Goal: Task Accomplishment & Management: Manage account settings

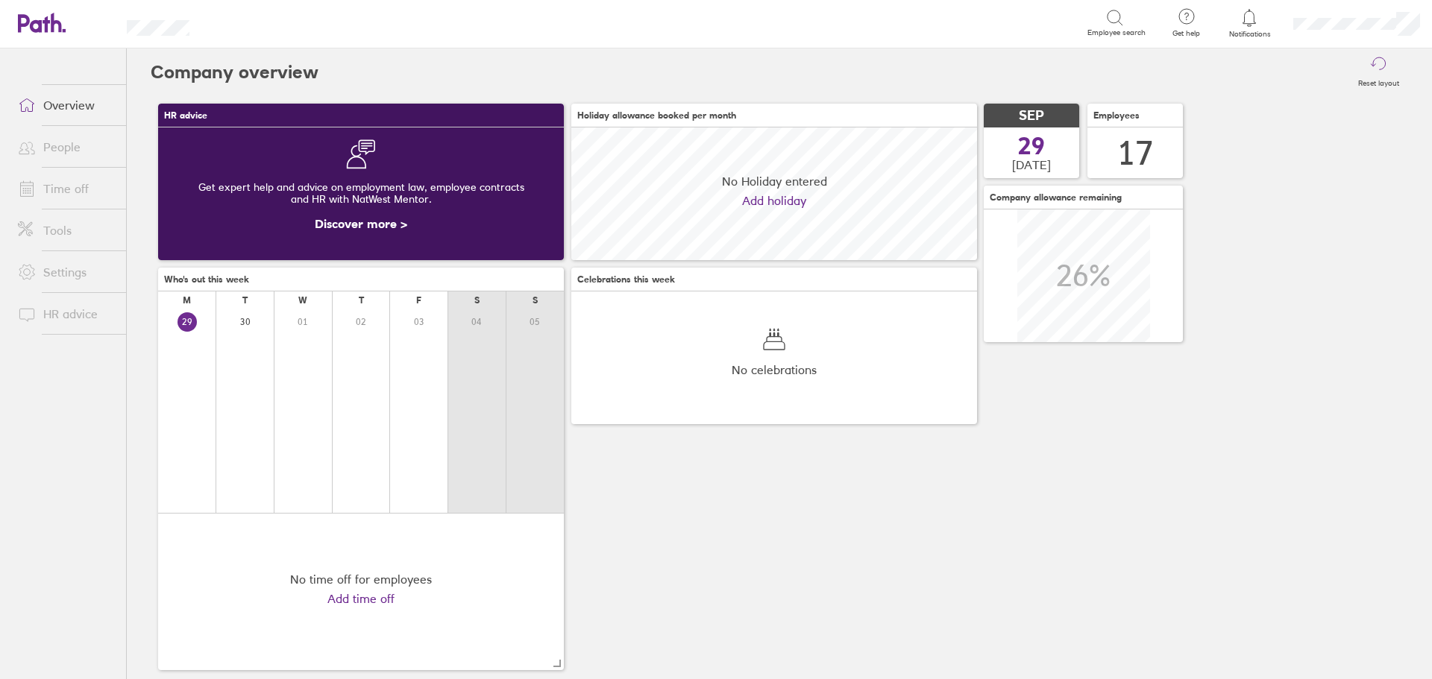
scroll to position [133, 406]
click at [54, 186] on link "Time off" at bounding box center [66, 189] width 120 height 30
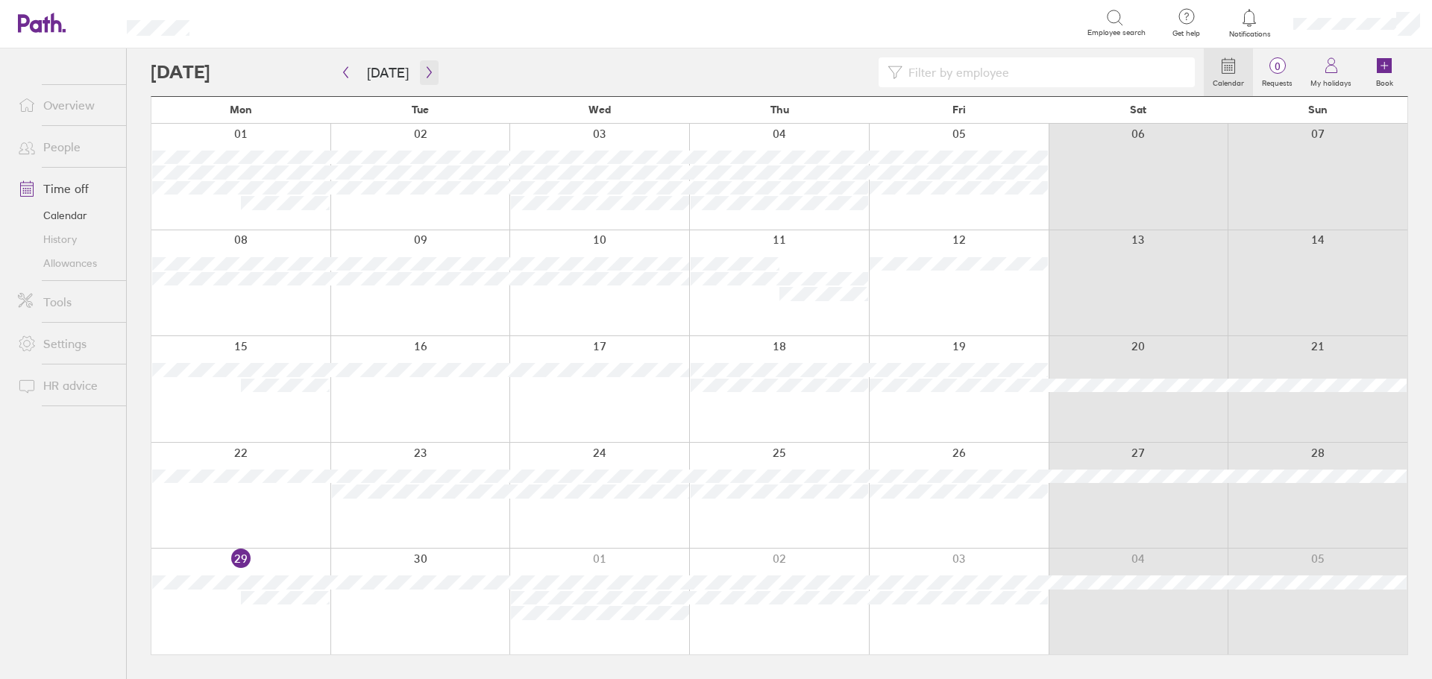
click at [426, 69] on icon "button" at bounding box center [429, 72] width 11 height 12
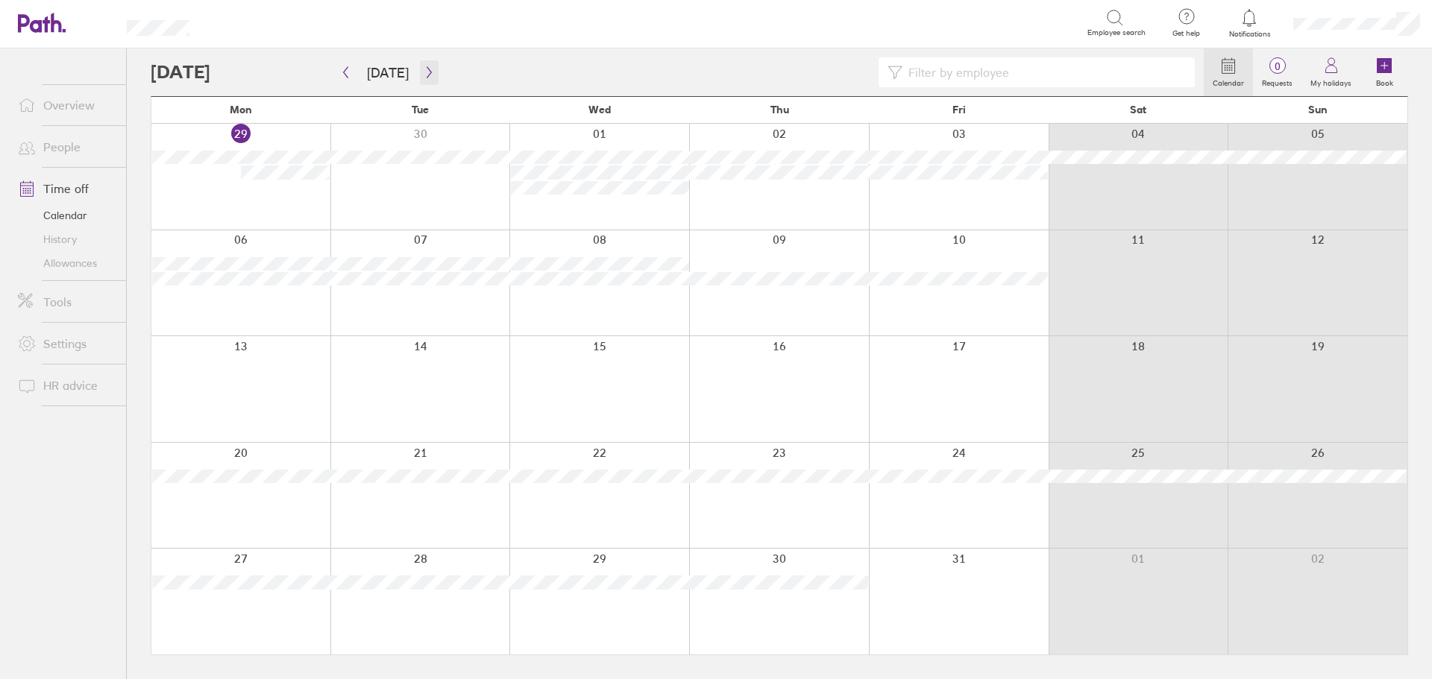
click at [426, 69] on icon "button" at bounding box center [429, 72] width 11 height 12
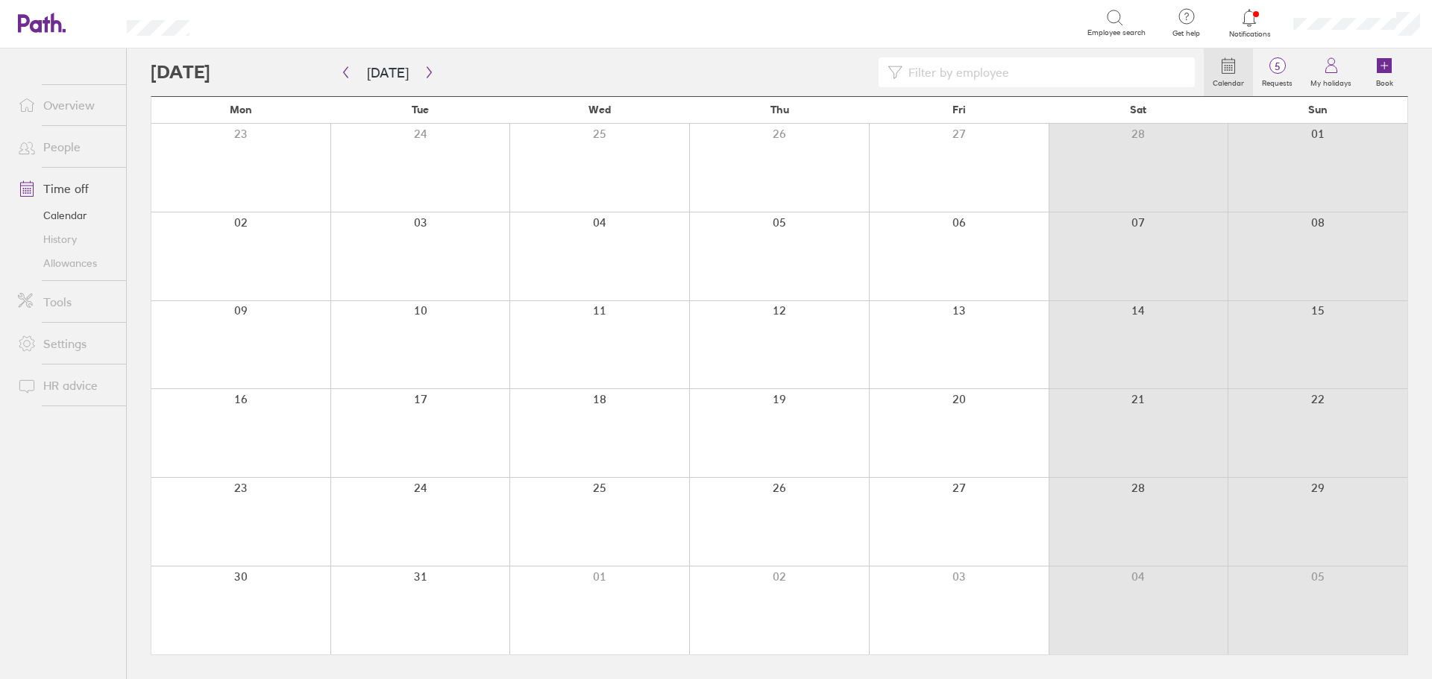
click at [98, 263] on link "Allowances" at bounding box center [66, 263] width 120 height 24
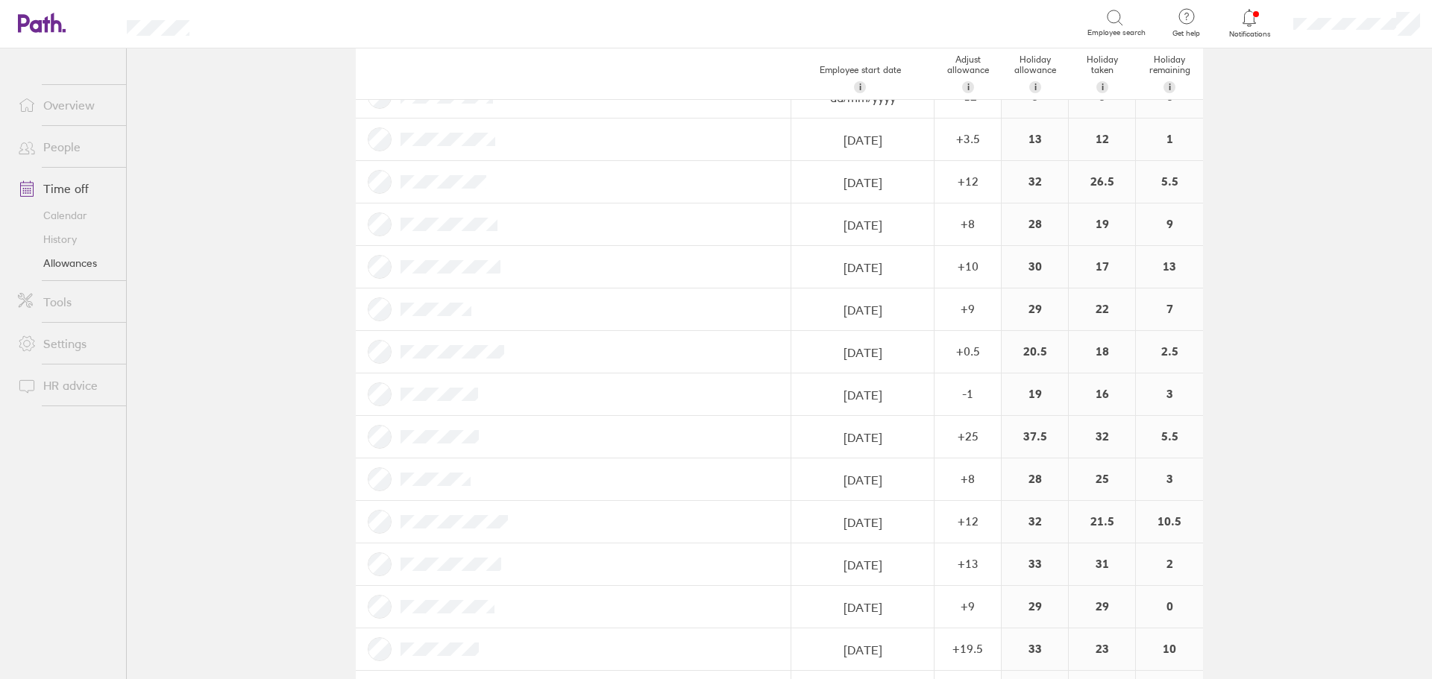
scroll to position [224, 0]
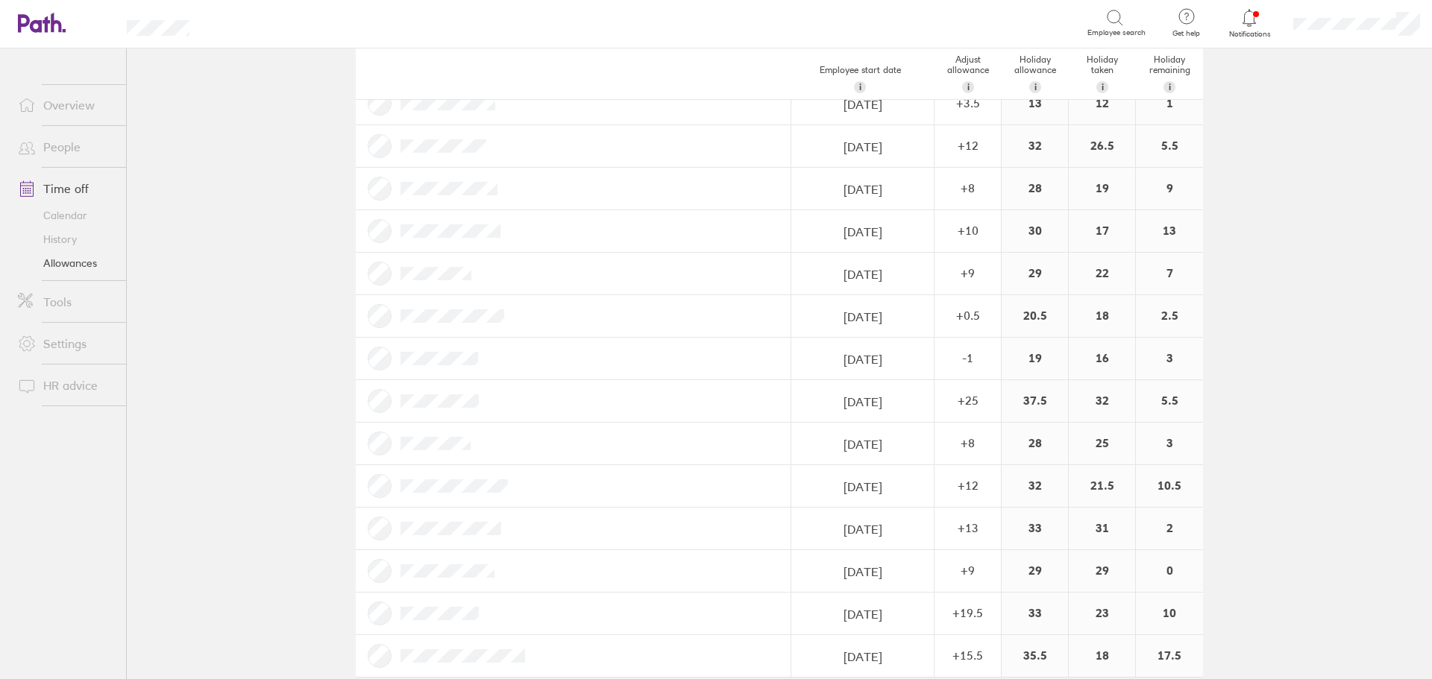
click at [45, 154] on link "People" at bounding box center [66, 147] width 120 height 30
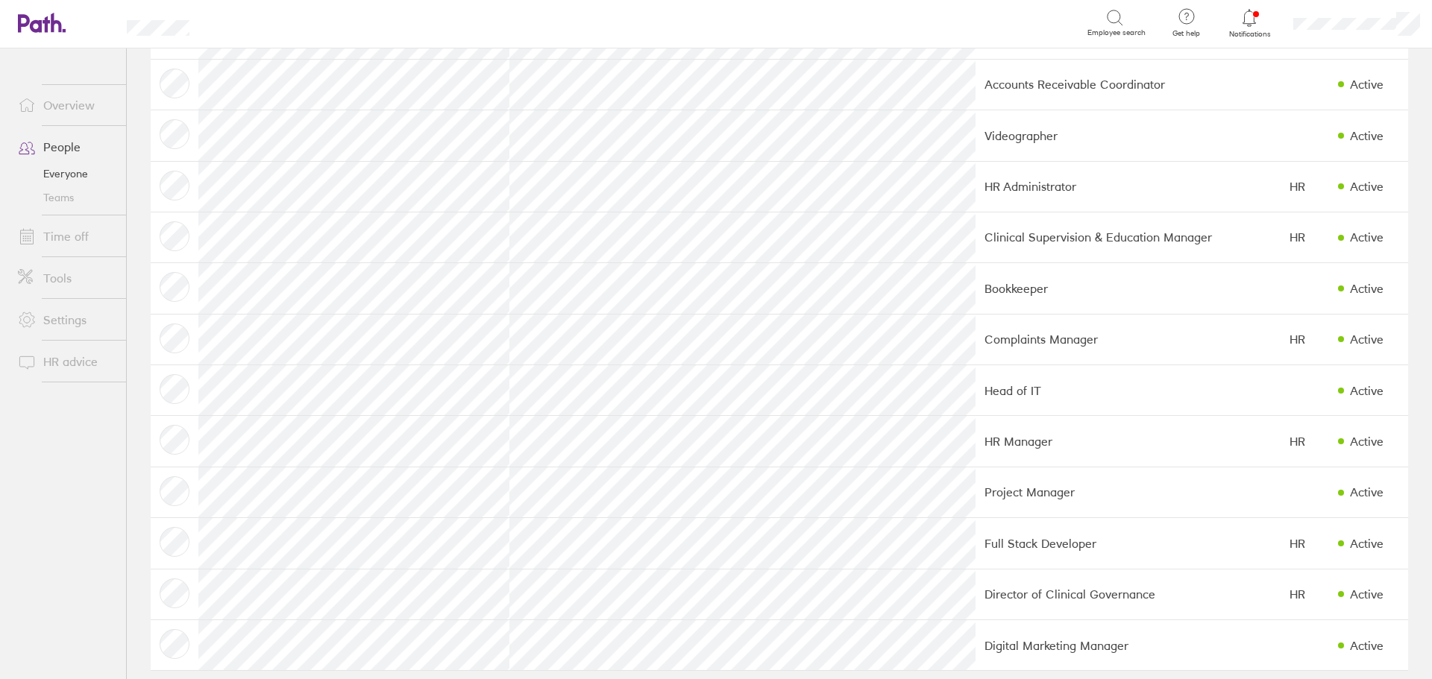
scroll to position [343, 0]
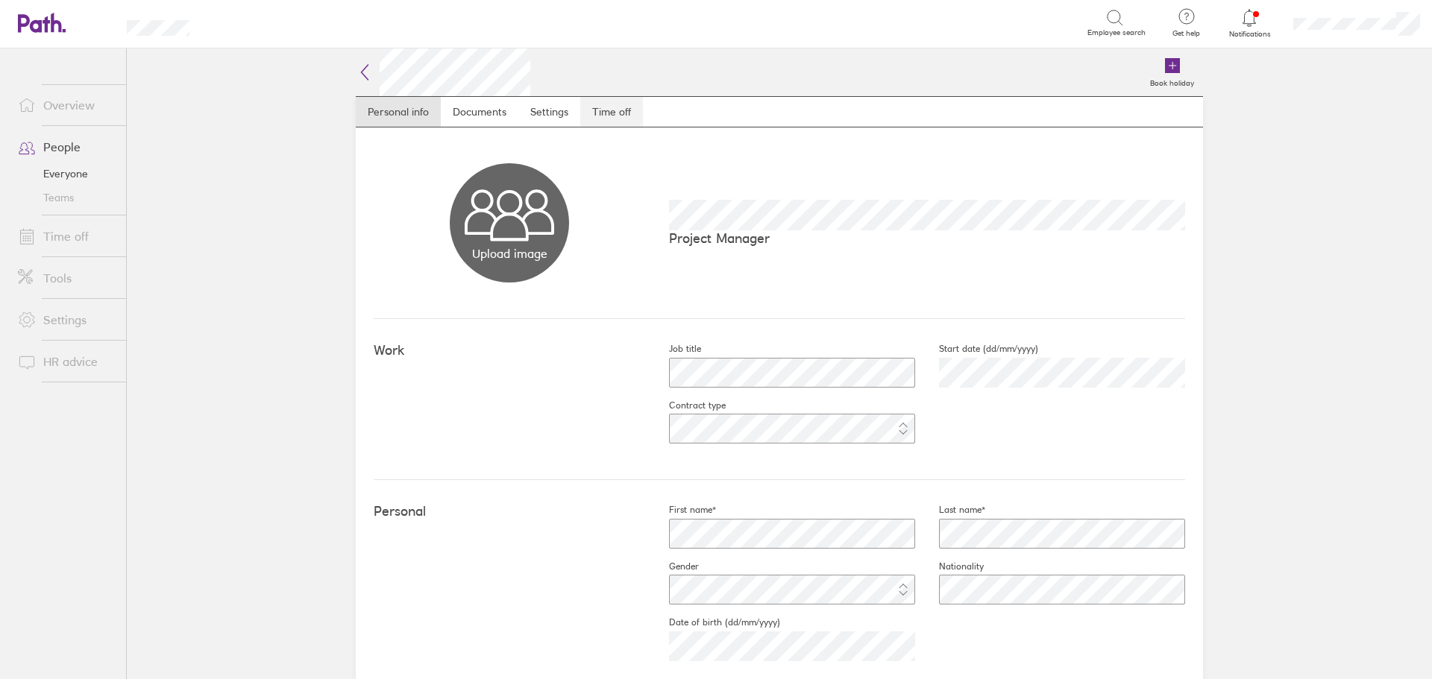
click at [593, 113] on link "Time off" at bounding box center [611, 112] width 63 height 30
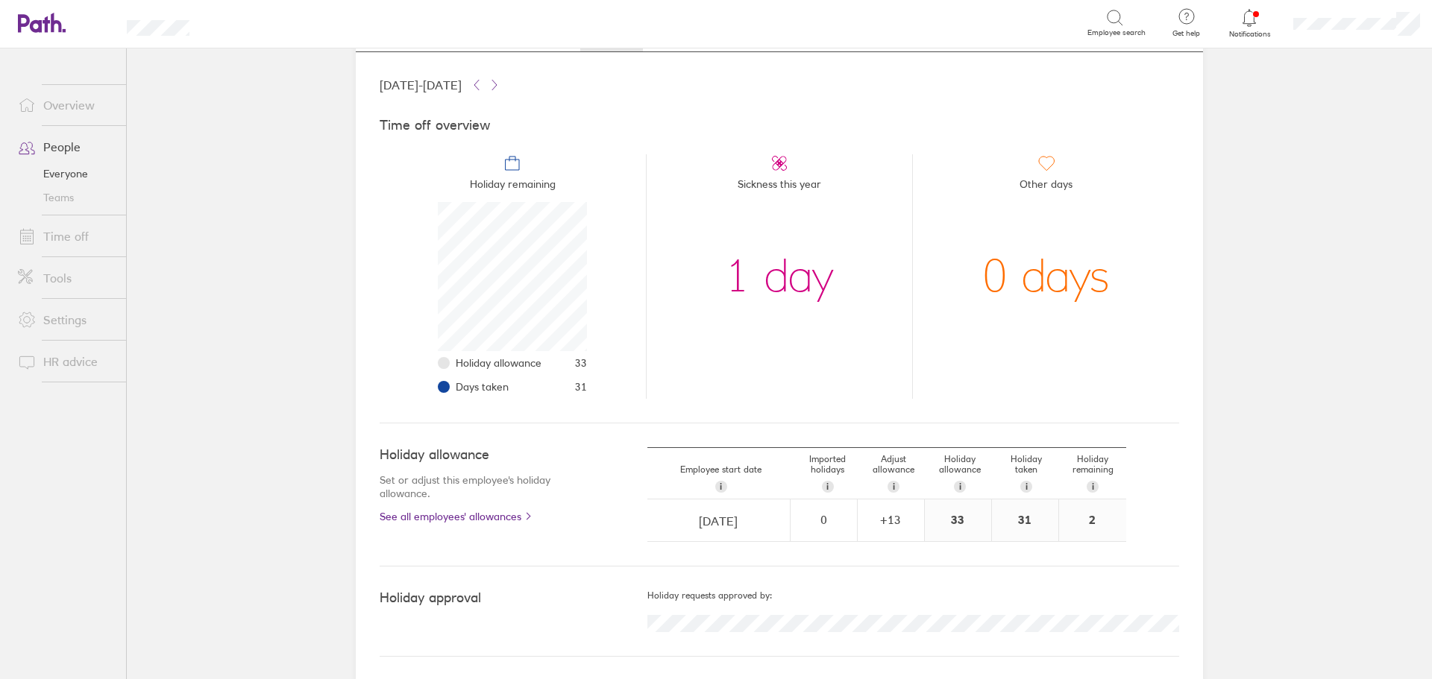
scroll to position [77, 0]
click at [888, 512] on div "+ 13" at bounding box center [890, 518] width 65 height 13
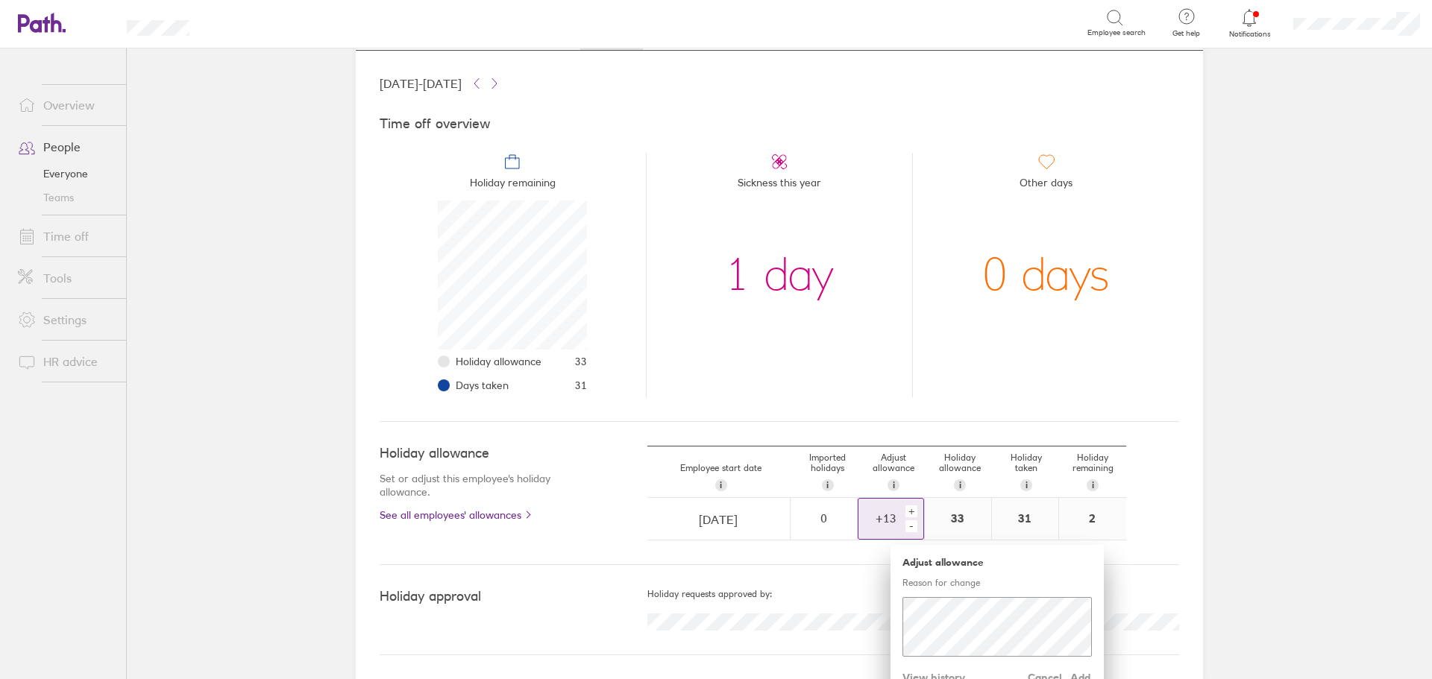
click at [906, 509] on div "+" at bounding box center [911, 512] width 12 height 12
click at [1079, 675] on span "Add" at bounding box center [1080, 678] width 24 height 24
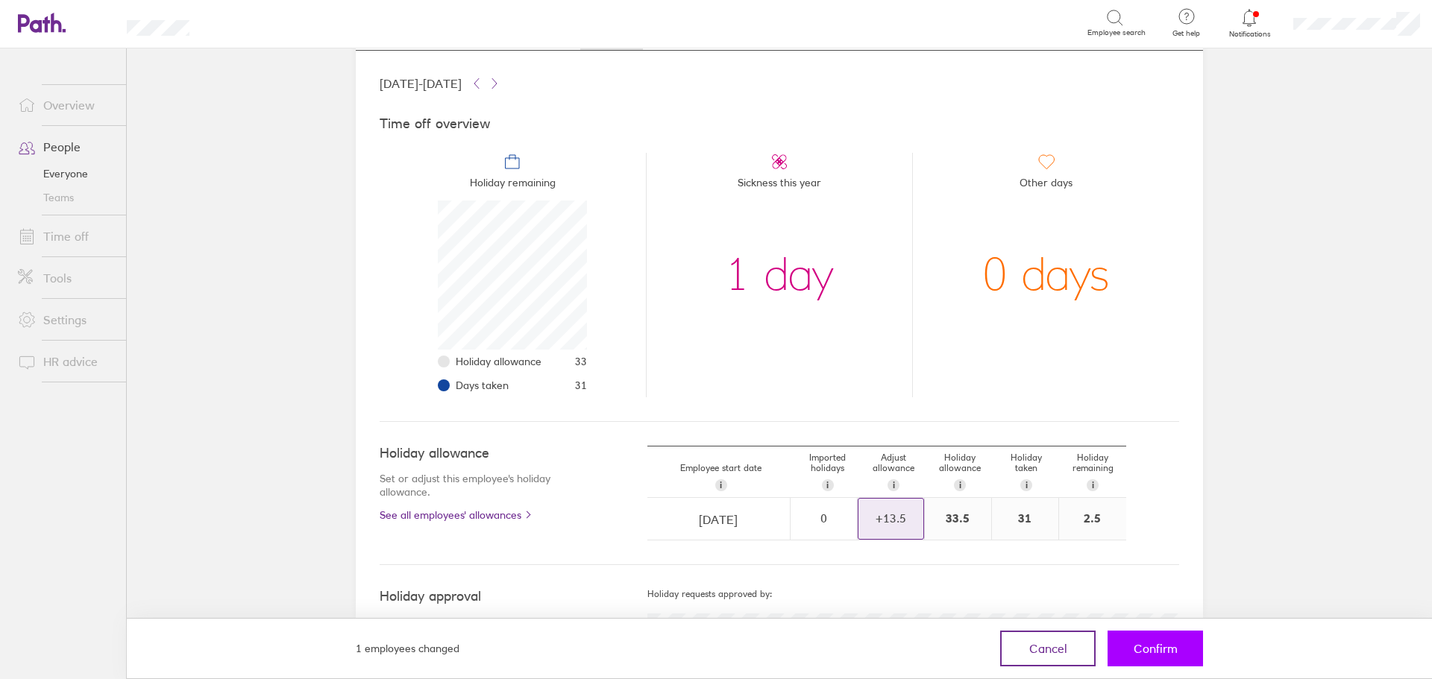
click at [1133, 658] on button "Confirm" at bounding box center [1154, 649] width 95 height 36
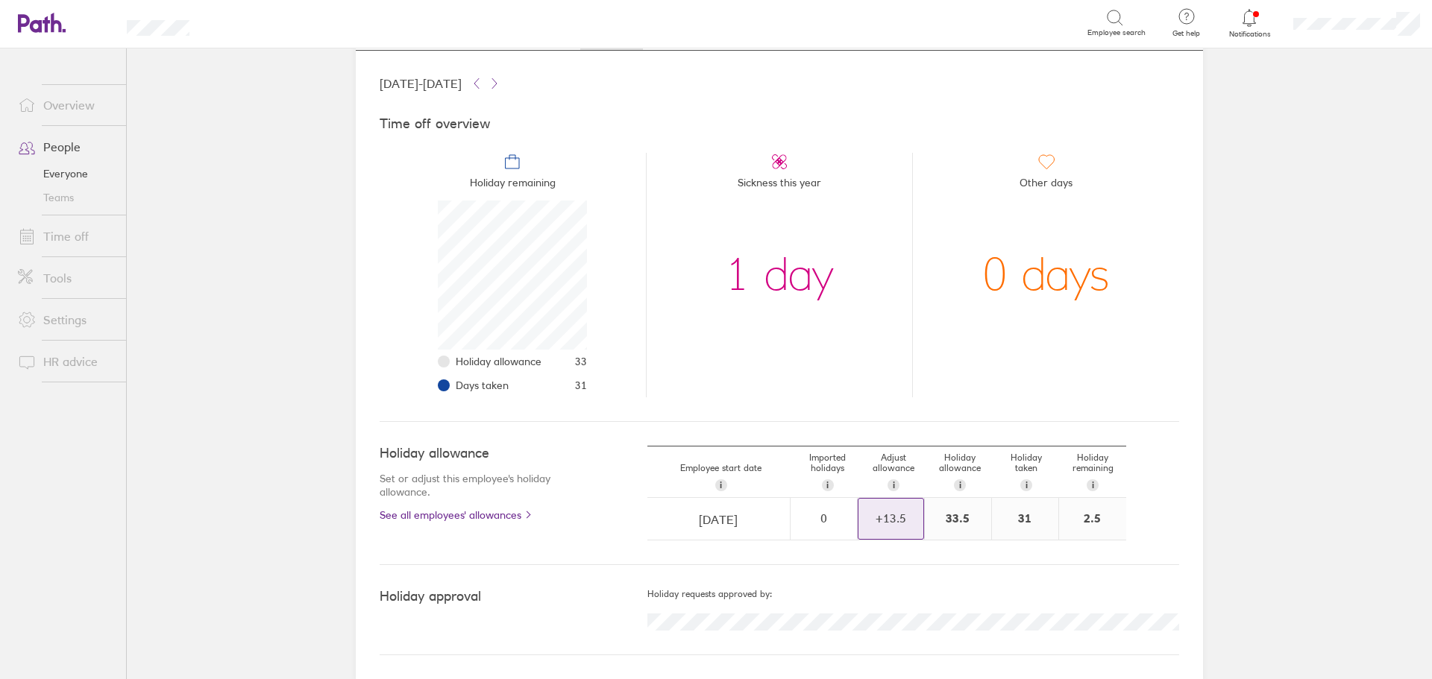
scroll to position [0, 0]
